Goal: Task Accomplishment & Management: Complete application form

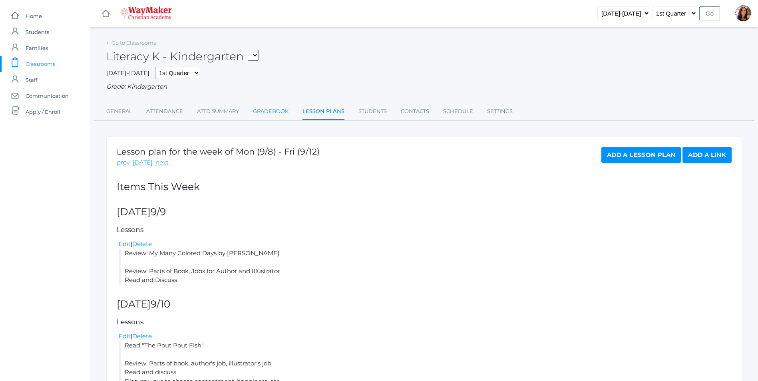
click at [275, 111] on link "Gradebook" at bounding box center [271, 111] width 36 height 16
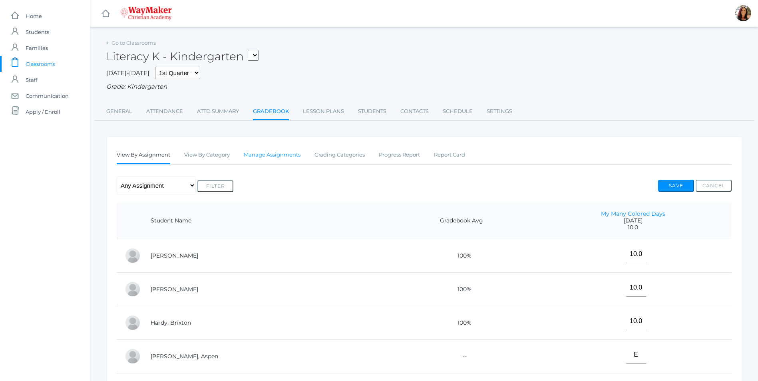
click at [282, 159] on link "Manage Assignments" at bounding box center [272, 155] width 57 height 16
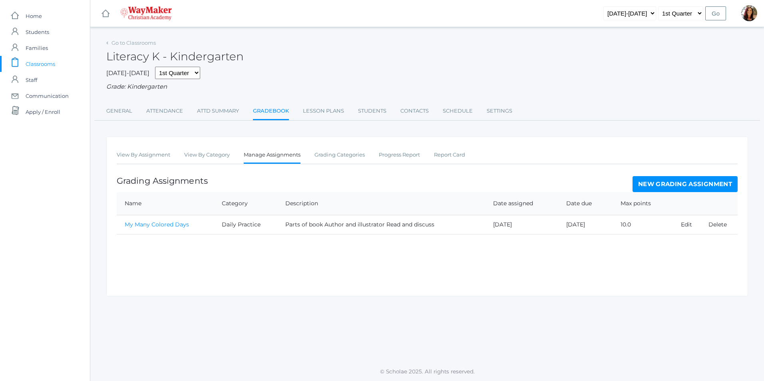
click at [663, 188] on link "New Grading Assignment" at bounding box center [684, 184] width 105 height 16
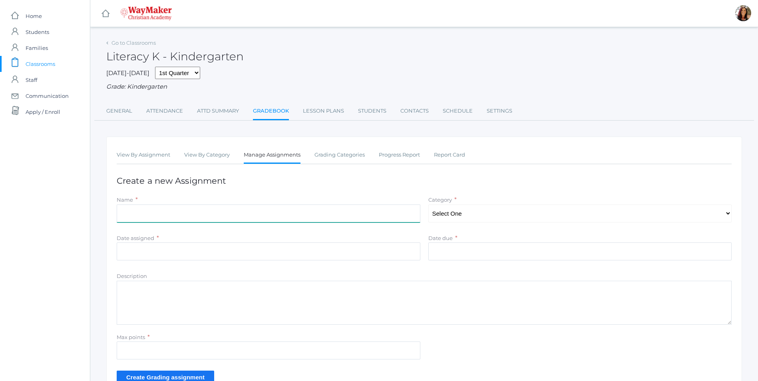
click at [139, 212] on input "Name" at bounding box center [269, 213] width 304 height 18
type input "The Pout Pout Fish"
click at [724, 218] on select "Select One Daily Practice Summative Assessment" at bounding box center [580, 213] width 304 height 18
select select "1102"
click at [428, 205] on select "Select One Daily Practice Summative Assessment" at bounding box center [580, 213] width 304 height 18
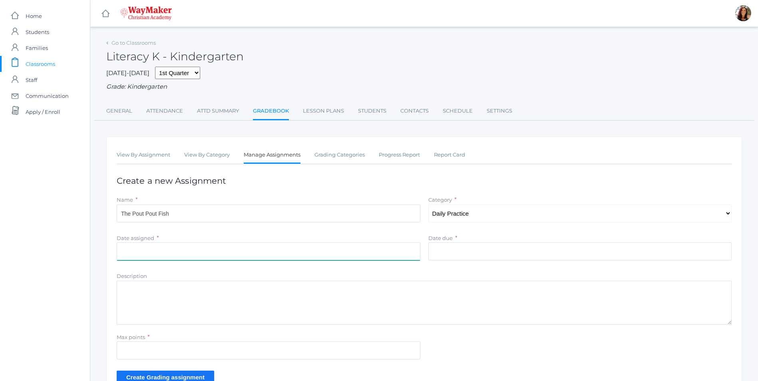
click at [151, 254] on input "Date assigned" at bounding box center [269, 251] width 304 height 18
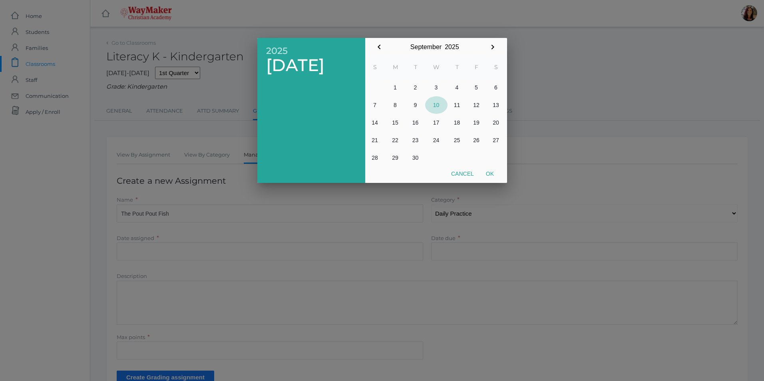
click at [434, 103] on button "10" at bounding box center [436, 105] width 22 height 18
drag, startPoint x: 488, startPoint y: 174, endPoint x: 493, endPoint y: 172, distance: 5.7
click at [491, 173] on button "Ok" at bounding box center [490, 174] width 20 height 14
type input "[DATE]"
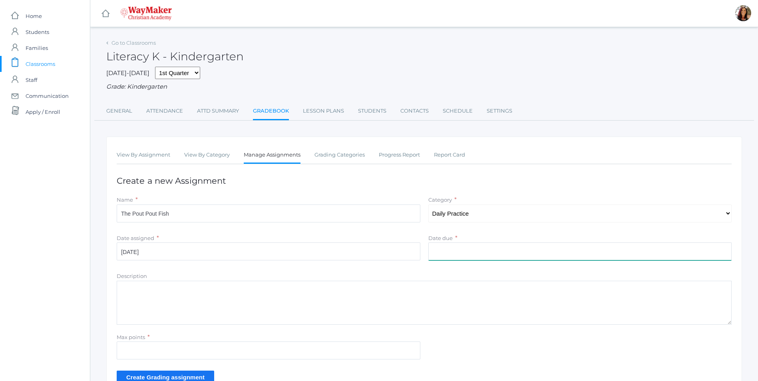
click at [448, 250] on input "Date due" at bounding box center [580, 251] width 304 height 18
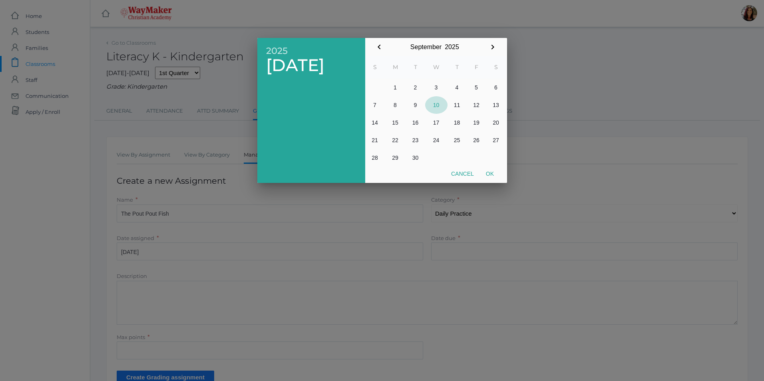
click at [435, 107] on button "10" at bounding box center [436, 105] width 22 height 18
click at [488, 176] on button "Ok" at bounding box center [490, 174] width 20 height 14
type input "[DATE]"
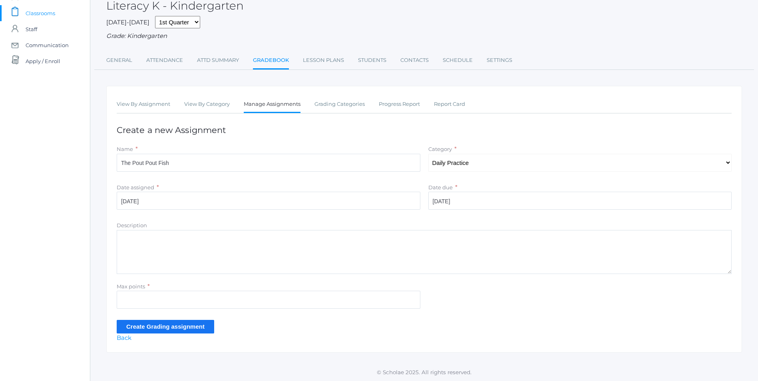
scroll to position [52, 0]
click at [134, 236] on textarea "Description" at bounding box center [424, 252] width 615 height 44
type textarea "Discuss Parts of Book Author and Illustrator Job Read and Discuss Choosing our …"
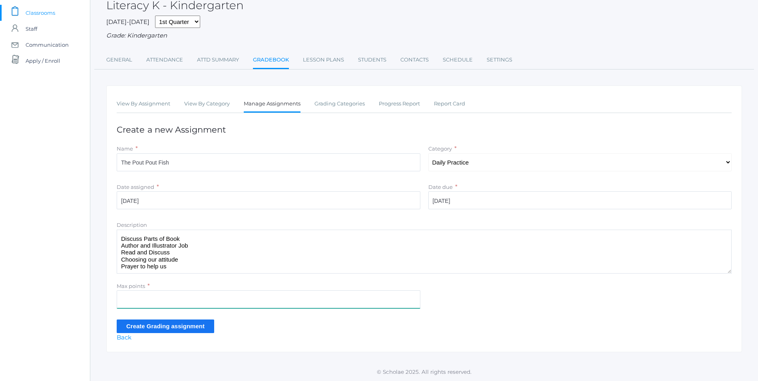
click at [148, 300] on input "Max points" at bounding box center [269, 299] width 304 height 18
type input "10"
click at [166, 324] on input "Create Grading assignment" at bounding box center [165, 325] width 97 height 13
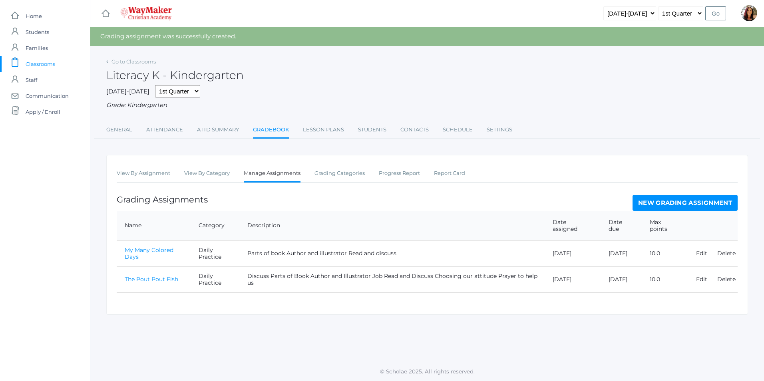
click at [125, 276] on link "The Pout Pout Fish" at bounding box center [152, 279] width 54 height 7
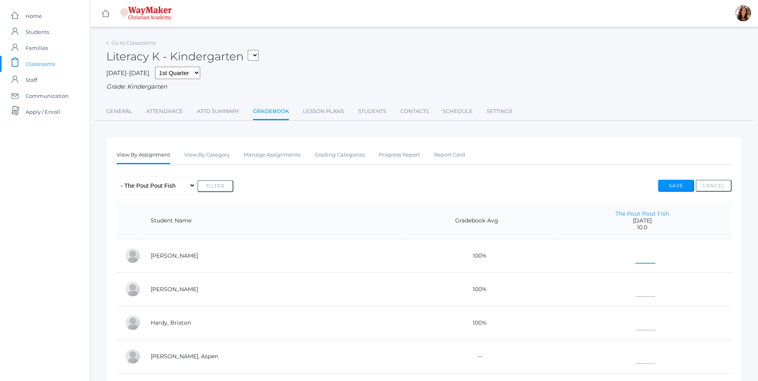
click at [635, 260] on input"] "text" at bounding box center [645, 254] width 20 height 18
type input"] "10"
click at [635, 291] on input"] "text" at bounding box center [645, 288] width 20 height 18
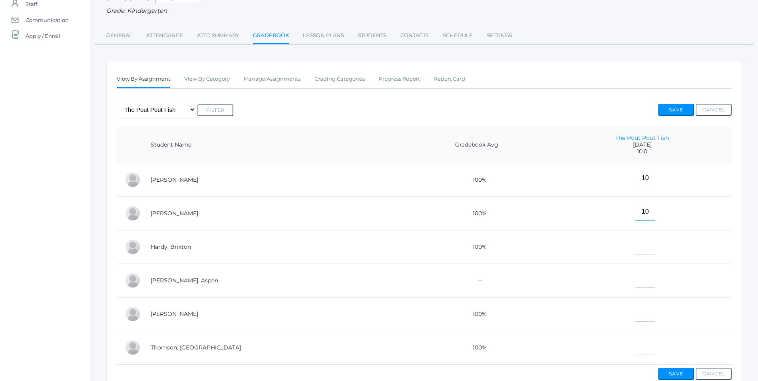
scroll to position [80, 0]
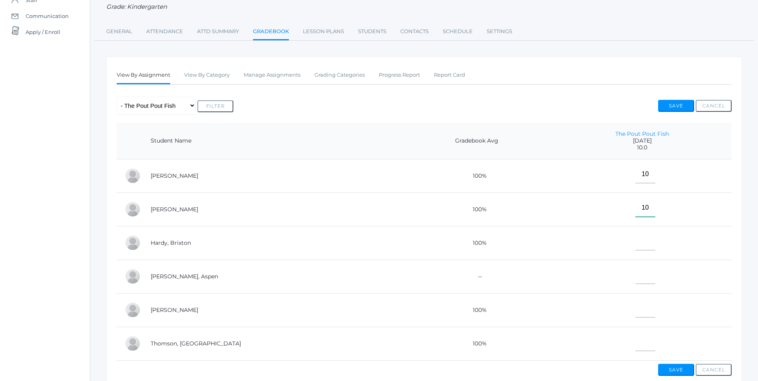
type input"] "10"
click at [609, 240] on td at bounding box center [641, 243] width 179 height 34
click at [635, 246] on input"] "text" at bounding box center [645, 241] width 20 height 18
type input"] "10"
click at [635, 280] on input"] "text" at bounding box center [645, 275] width 20 height 18
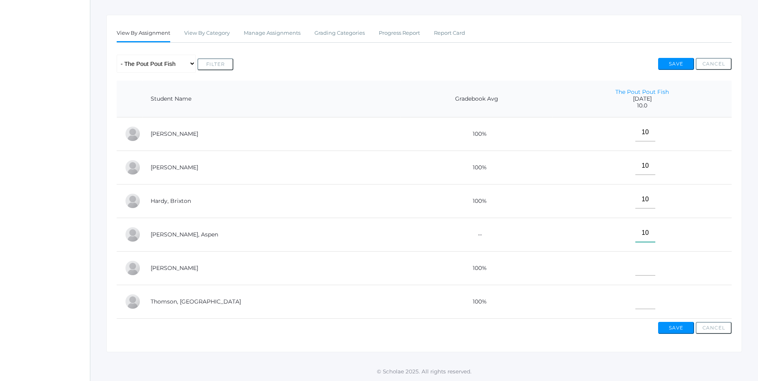
scroll to position [129, 0]
type input"] "10"
click at [635, 261] on input"] "text" at bounding box center [645, 267] width 20 height 18
type input"] "10"
click at [625, 301] on td at bounding box center [641, 302] width 179 height 34
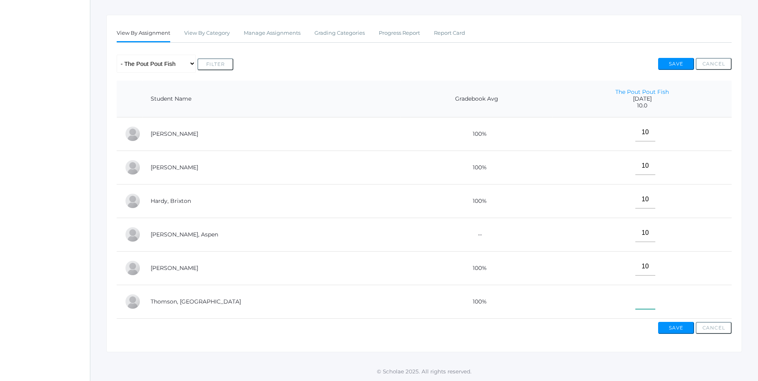
click at [635, 302] on input"] "text" at bounding box center [645, 300] width 20 height 18
type input"] "10"
click at [681, 328] on button "Save" at bounding box center [676, 328] width 36 height 12
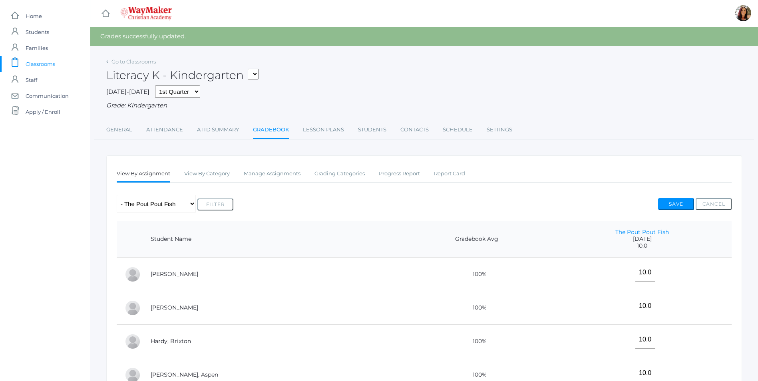
click at [258, 71] on select "KINDER - Small Group Reading & Writing K Kindergarten KINDER - Math K Kindergar…" at bounding box center [253, 74] width 11 height 11
select select "2556"
click at [250, 69] on select "KINDER - Small Group Reading & Writing K Kindergarten KINDER - Math K Kindergar…" at bounding box center [253, 74] width 11 height 11
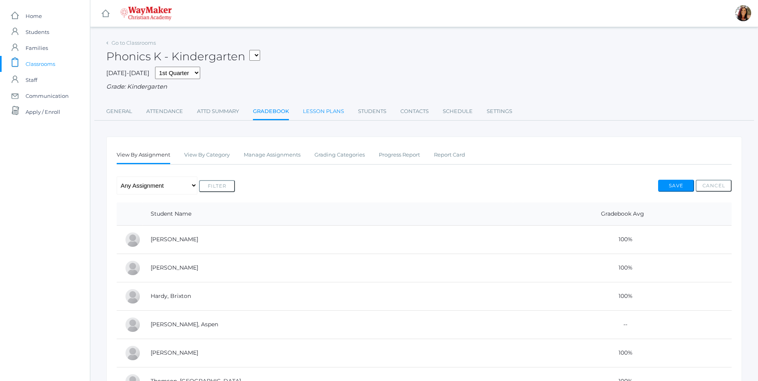
click at [337, 114] on link "Lesson Plans" at bounding box center [323, 111] width 41 height 16
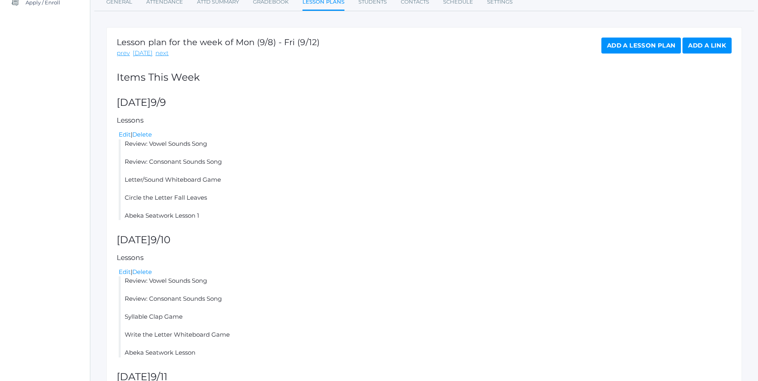
scroll to position [200, 0]
